Goal: Navigation & Orientation: Understand site structure

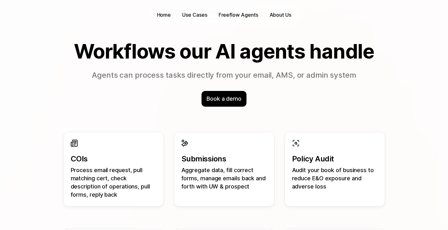
scroll to position [538, 0]
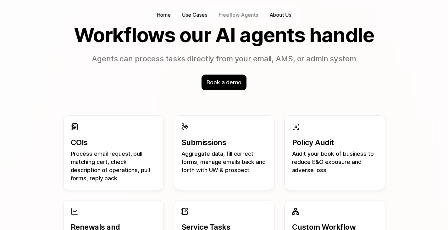
click at [238, 12] on p "Freeflow Agents" at bounding box center [238, 14] width 40 height 7
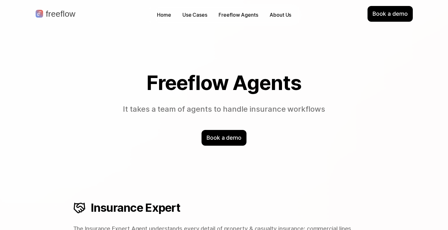
click at [281, 19] on link "About Us" at bounding box center [280, 15] width 28 height 10
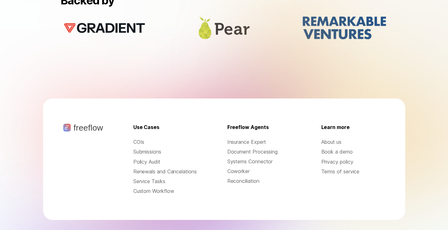
scroll to position [663, 0]
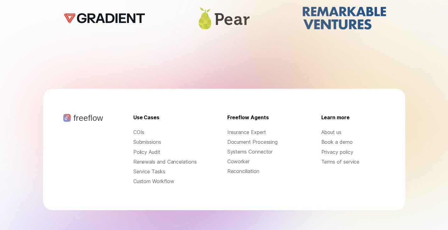
click at [163, 138] on p "Submissions" at bounding box center [165, 141] width 64 height 7
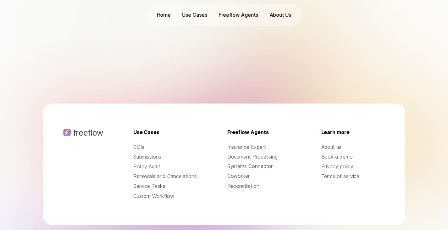
scroll to position [2077, 0]
